Goal: Task Accomplishment & Management: Complete application form

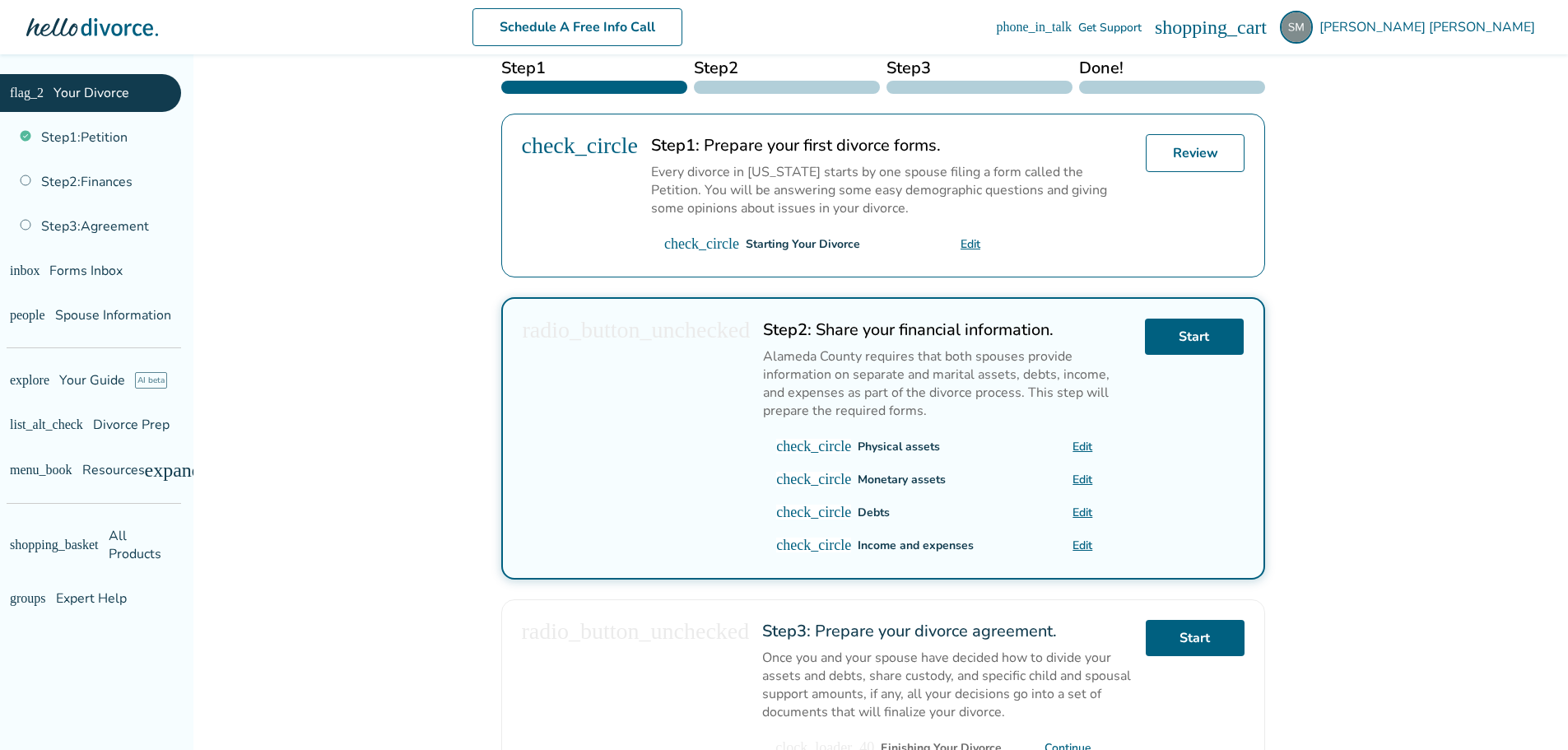
scroll to position [412, 0]
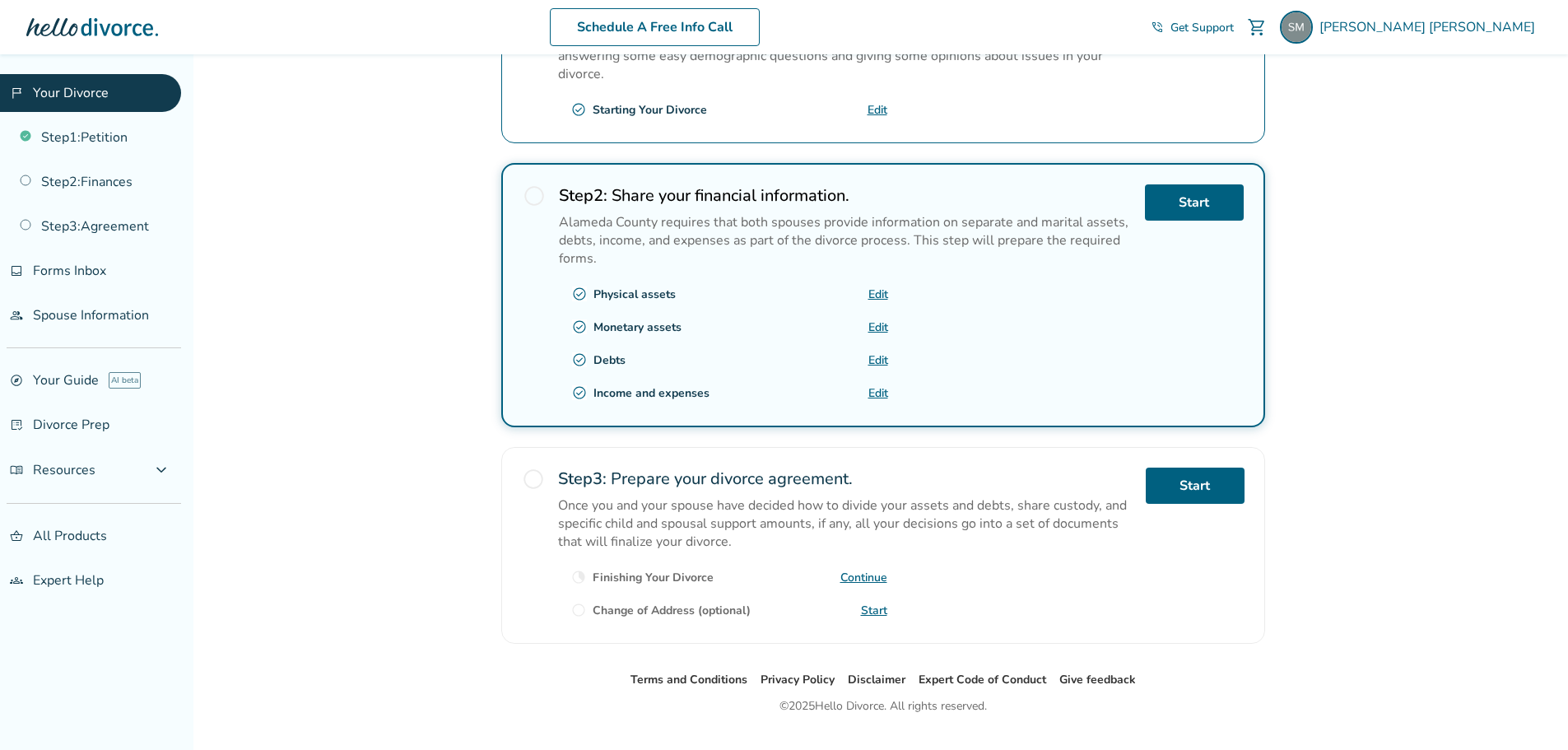
click at [533, 194] on span "radio_button_unchecked" at bounding box center [534, 195] width 23 height 23
click at [1195, 200] on link "Start" at bounding box center [1195, 202] width 99 height 37
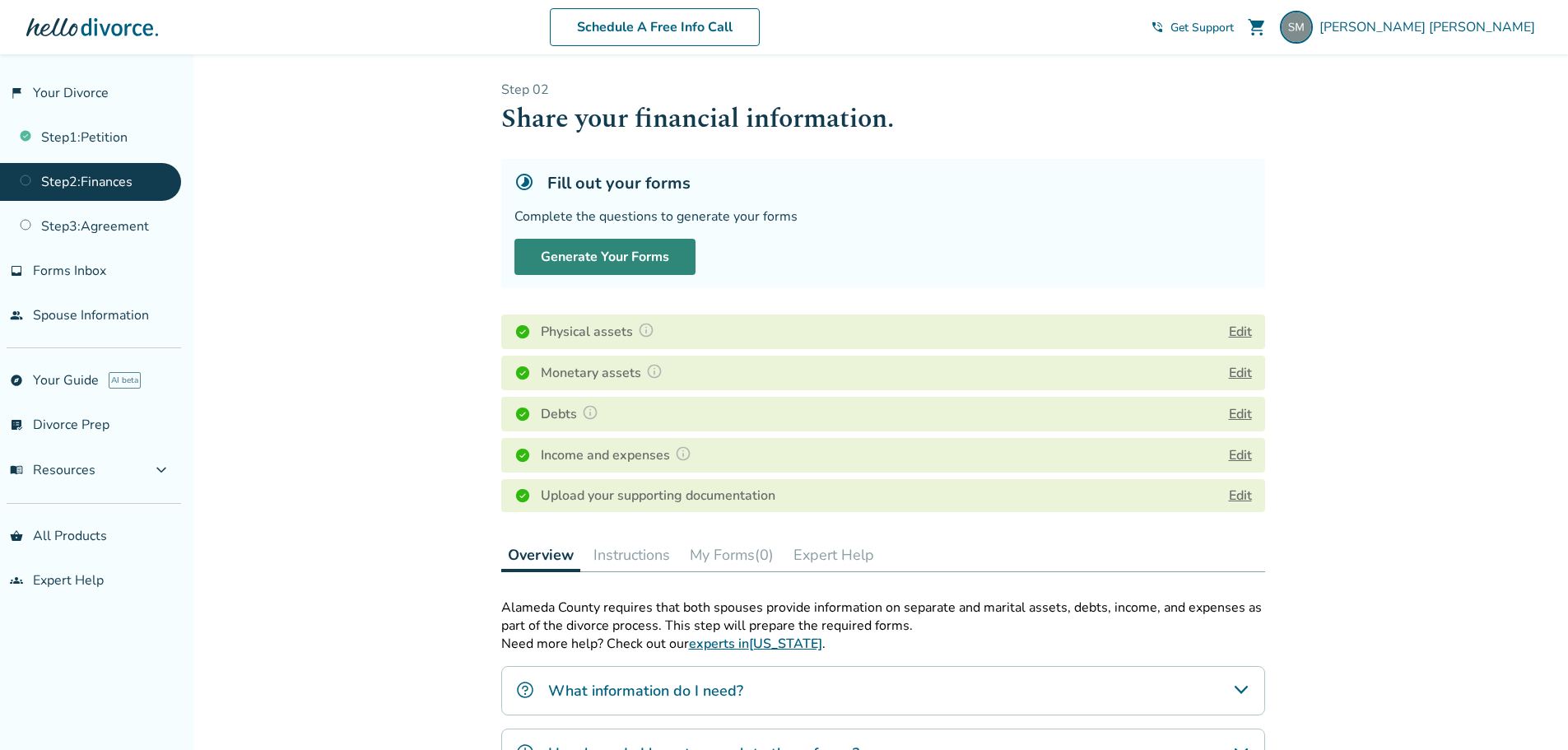
click at [647, 250] on button "Generate Your Forms" at bounding box center [605, 257] width 182 height 37
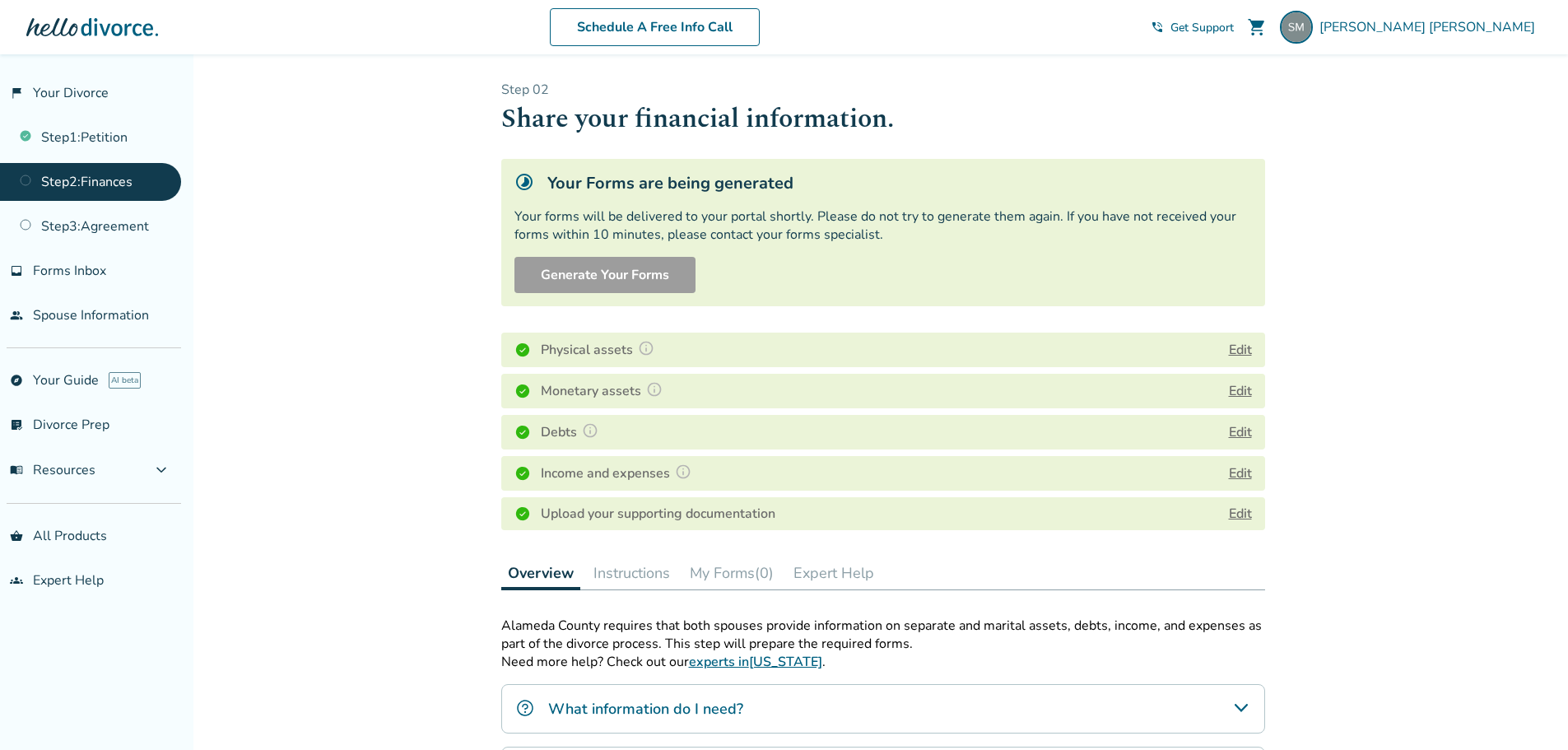
click at [605, 577] on button "Instructions" at bounding box center [632, 572] width 89 height 33
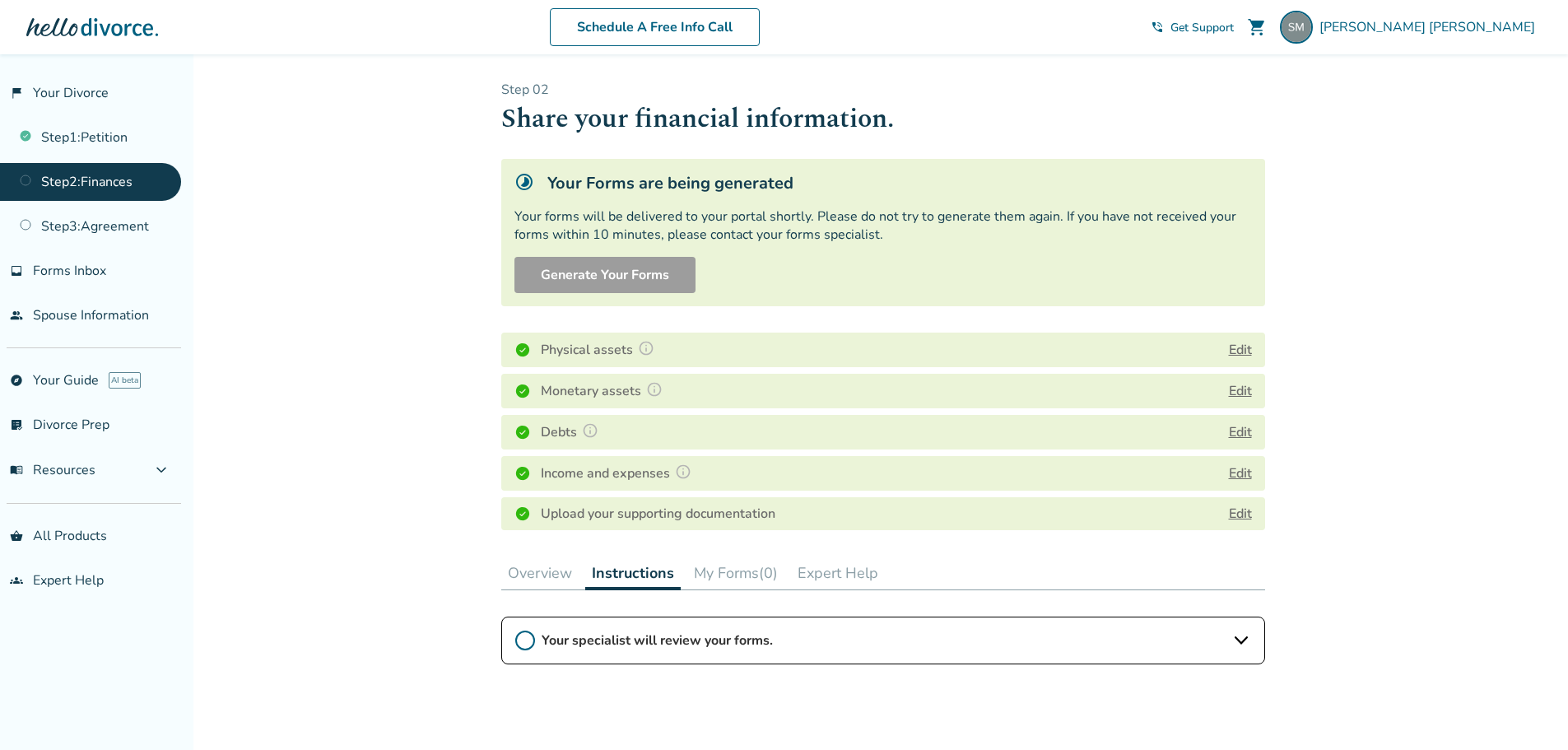
click at [1235, 640] on icon at bounding box center [1241, 640] width 20 height 20
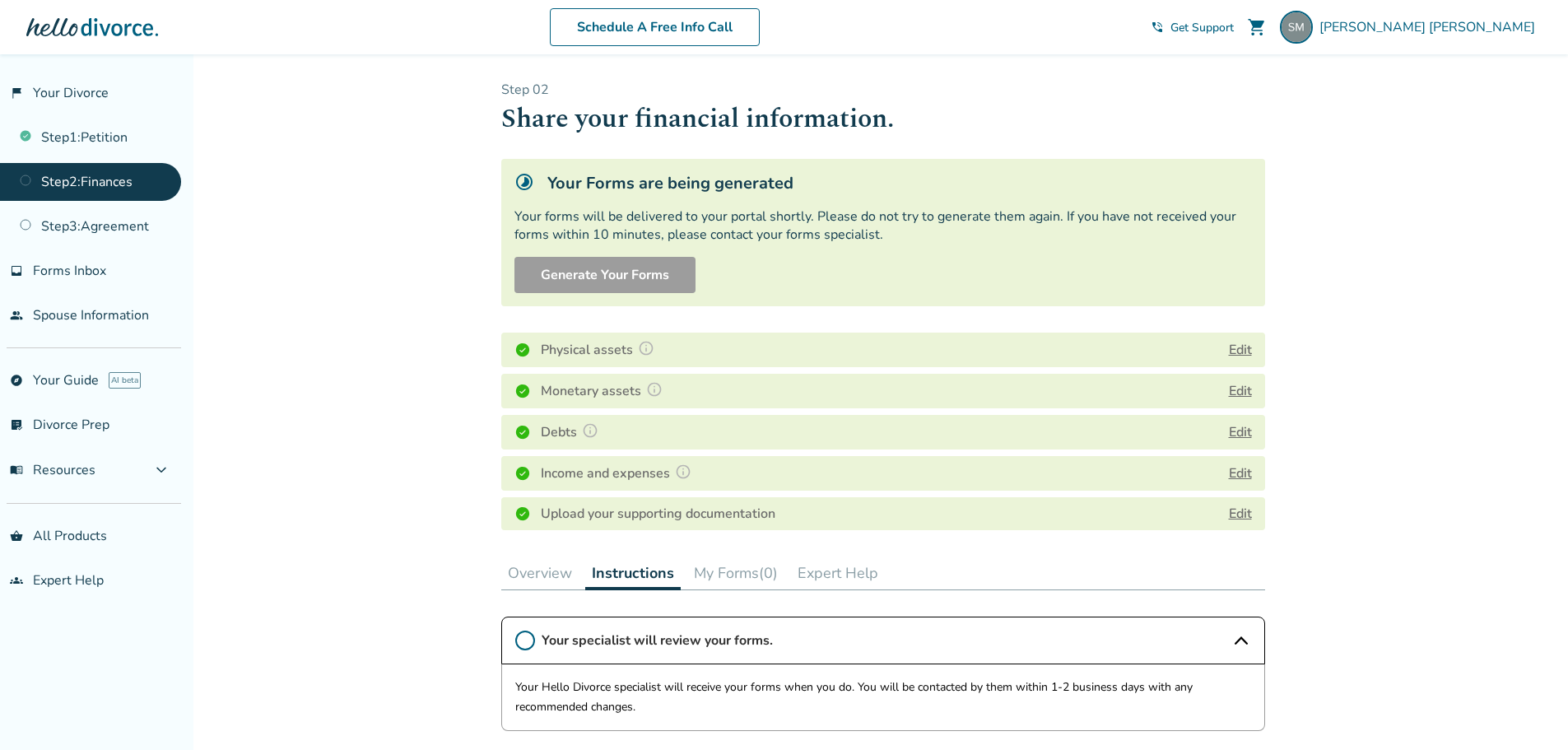
scroll to position [82, 0]
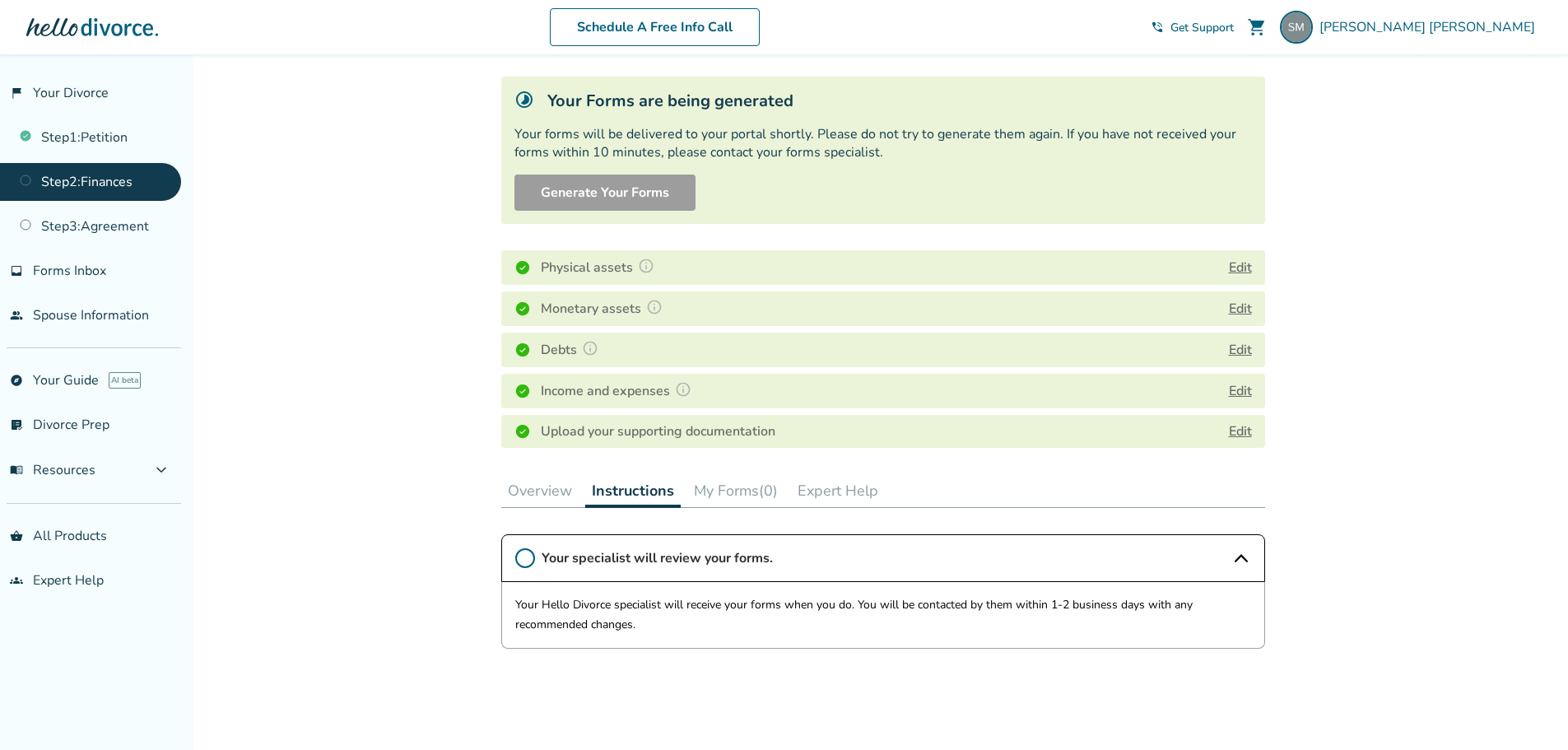
click at [518, 498] on button "Overview" at bounding box center [540, 490] width 77 height 33
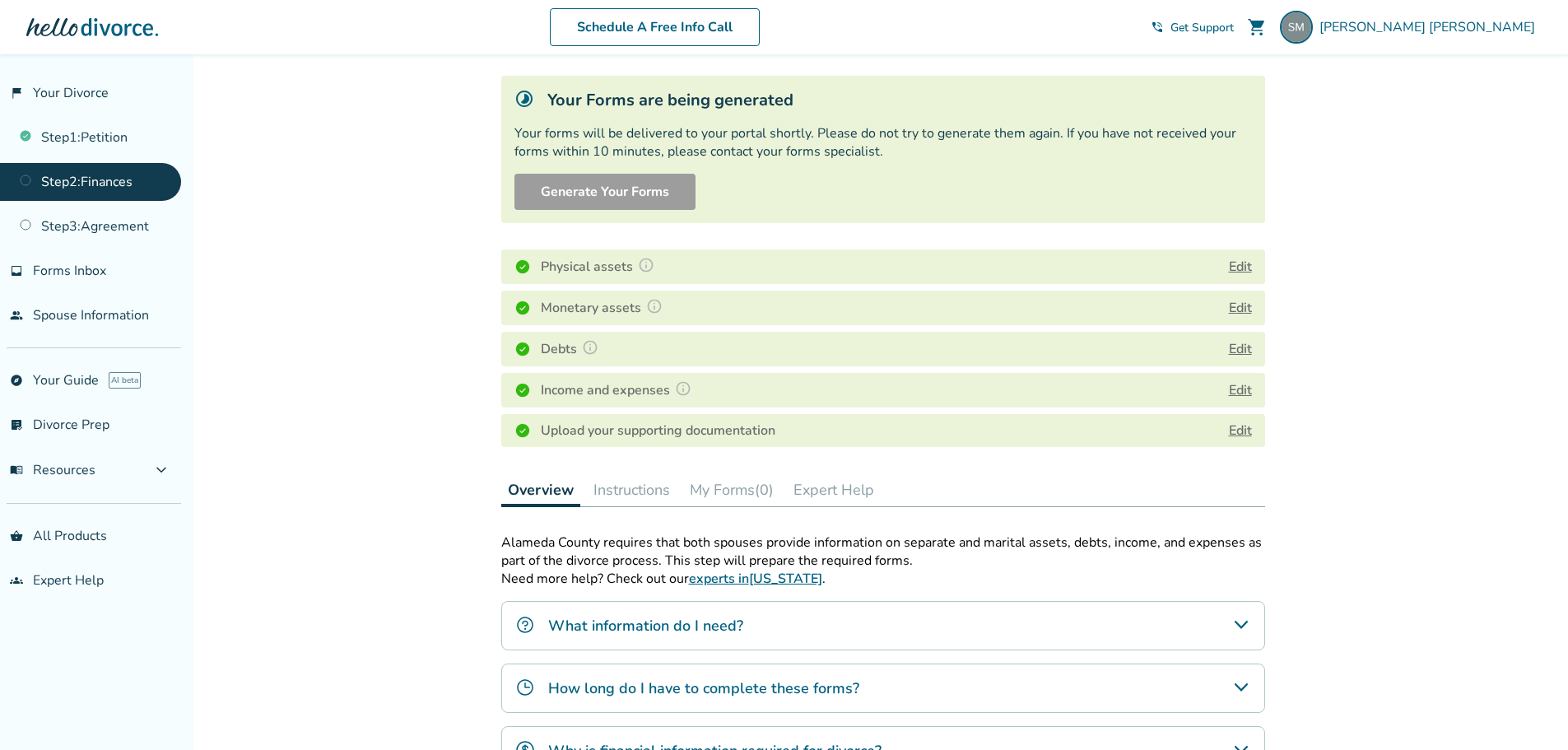
scroll to position [82, 0]
